Goal: Navigation & Orientation: Find specific page/section

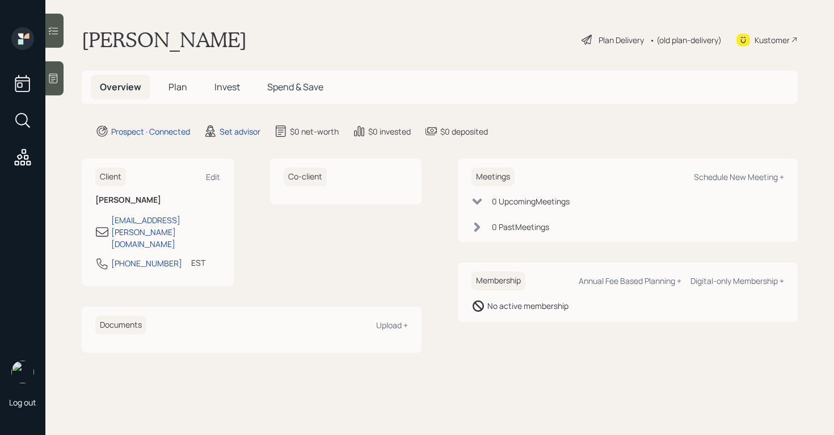
click at [56, 82] on icon at bounding box center [53, 78] width 11 height 11
